Goal: Information Seeking & Learning: Learn about a topic

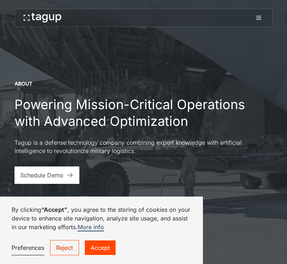
click at [106, 248] on link "Accept" at bounding box center [100, 247] width 31 height 14
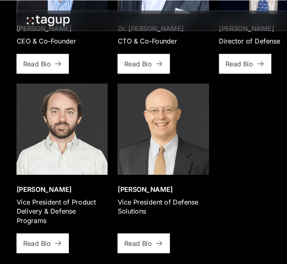
scroll to position [1147, 0]
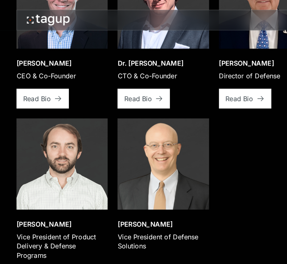
click at [226, 84] on icon at bounding box center [228, 86] width 7 height 7
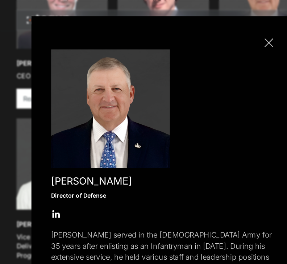
scroll to position [0, 0]
click at [238, 34] on link "Close popup" at bounding box center [236, 38] width 12 height 12
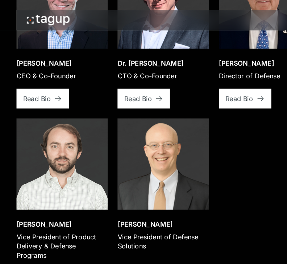
click at [158, 204] on div "Vice President of Defense Solutions" at bounding box center [143, 212] width 80 height 16
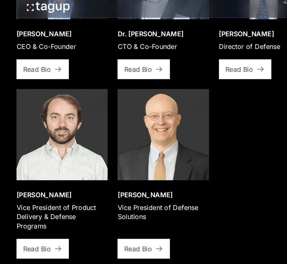
scroll to position [1163, 0]
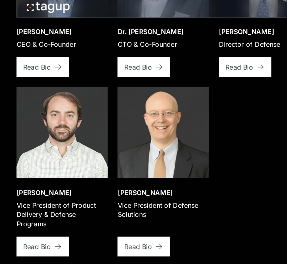
click at [137, 224] on icon at bounding box center [139, 227] width 7 height 7
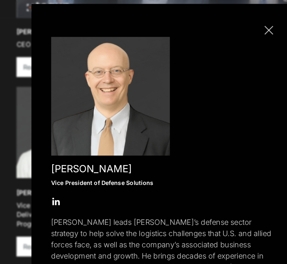
scroll to position [0, 0]
click at [237, 32] on link "Close popup" at bounding box center [236, 38] width 12 height 12
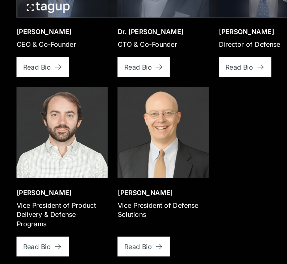
click at [41, 223] on div "Read Bio" at bounding box center [32, 227] width 24 height 9
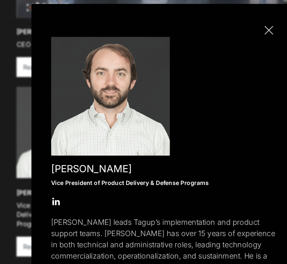
click at [240, 32] on link "Close popup" at bounding box center [236, 38] width 12 height 12
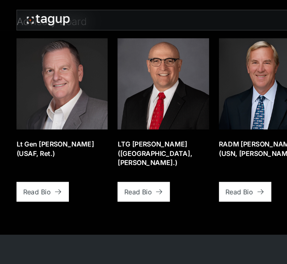
scroll to position [1398, 0]
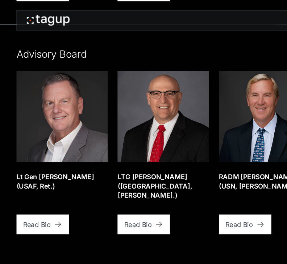
click at [44, 193] on div "Read Bio" at bounding box center [32, 197] width 24 height 9
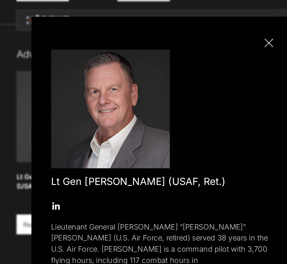
scroll to position [0, 0]
click at [236, 36] on link "Close popup" at bounding box center [236, 38] width 12 height 12
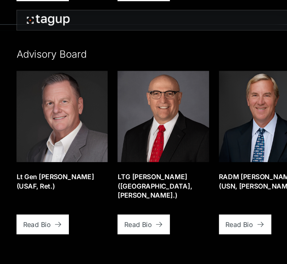
click at [138, 193] on icon at bounding box center [139, 196] width 7 height 7
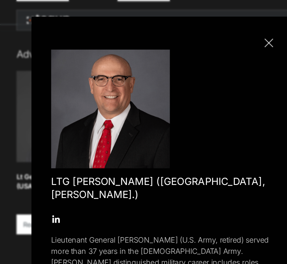
click at [237, 37] on div at bounding box center [236, 38] width 8 height 8
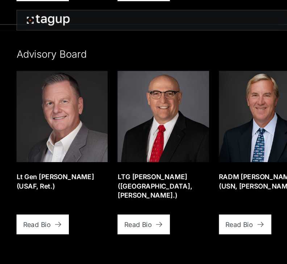
click at [227, 193] on icon at bounding box center [228, 196] width 7 height 7
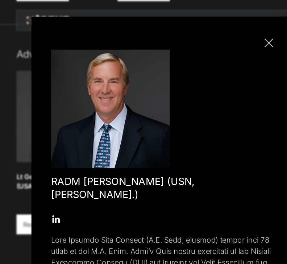
click at [240, 39] on link "Close popup" at bounding box center [236, 38] width 12 height 12
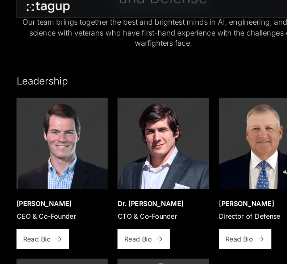
scroll to position [1019, 0]
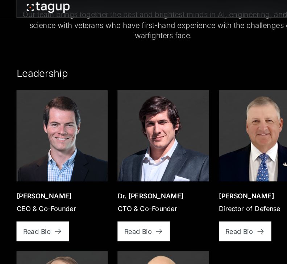
click at [42, 210] on div "Read Bio" at bounding box center [32, 214] width 24 height 9
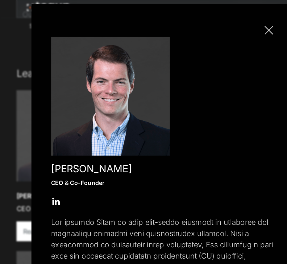
scroll to position [0, 0]
click at [240, 32] on link "Close popup" at bounding box center [236, 38] width 12 height 12
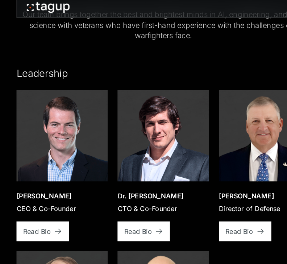
click at [134, 205] on link "Read Bio" at bounding box center [126, 213] width 46 height 17
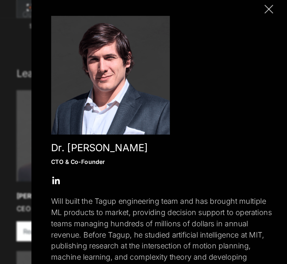
scroll to position [12, 0]
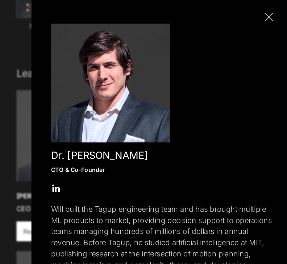
click at [240, 20] on link "Close popup" at bounding box center [236, 26] width 12 height 12
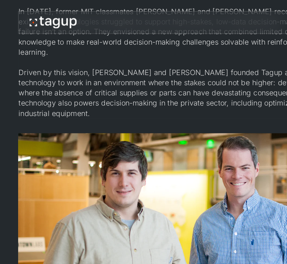
scroll to position [688, 0]
